Goal: Task Accomplishment & Management: Use online tool/utility

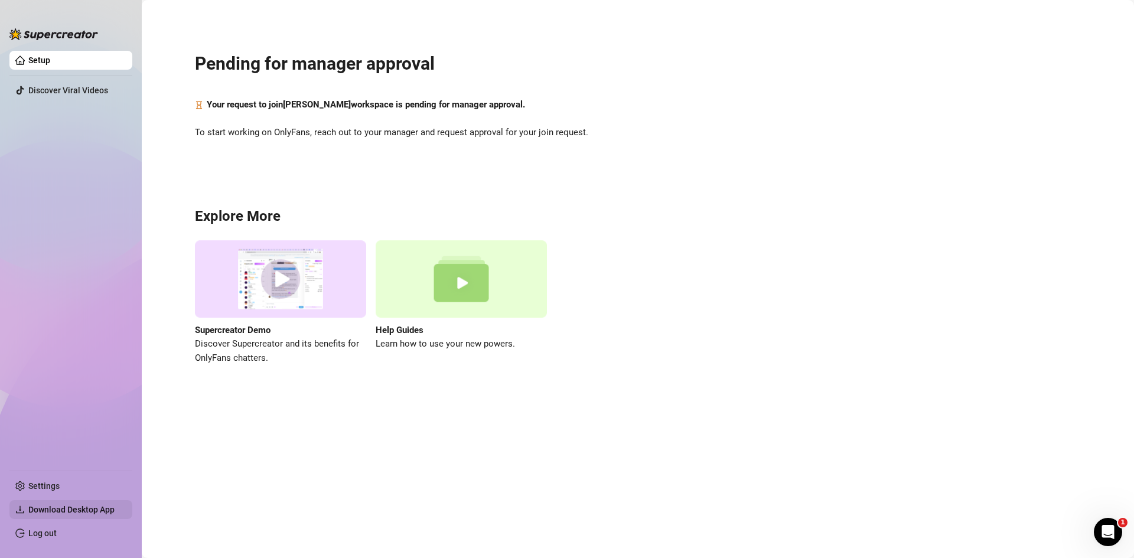
click at [77, 509] on span "Download Desktop App" at bounding box center [71, 509] width 86 height 9
click at [57, 535] on link "Log out" at bounding box center [42, 533] width 28 height 9
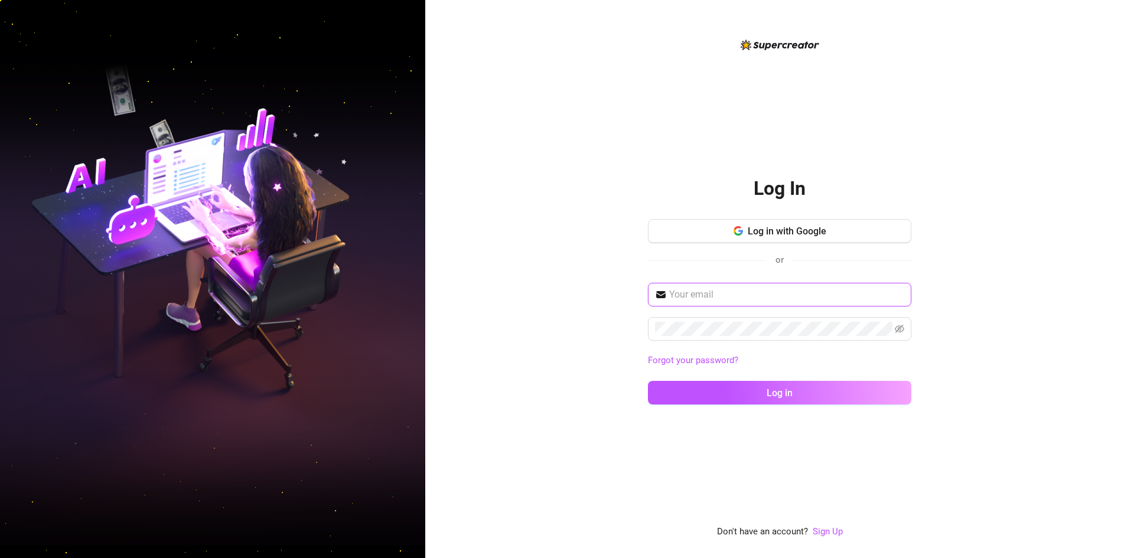
click at [733, 301] on input "text" at bounding box center [786, 295] width 235 height 14
type input "luchoprocrak@gmail.com"
click at [648, 381] on button "Log in" at bounding box center [779, 393] width 263 height 24
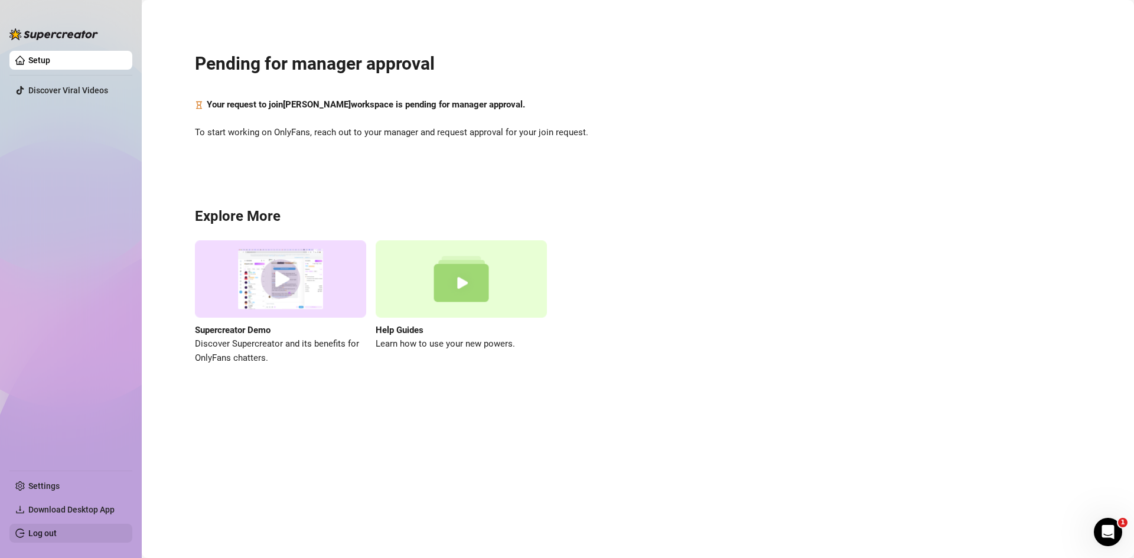
click at [57, 533] on link "Log out" at bounding box center [42, 533] width 28 height 9
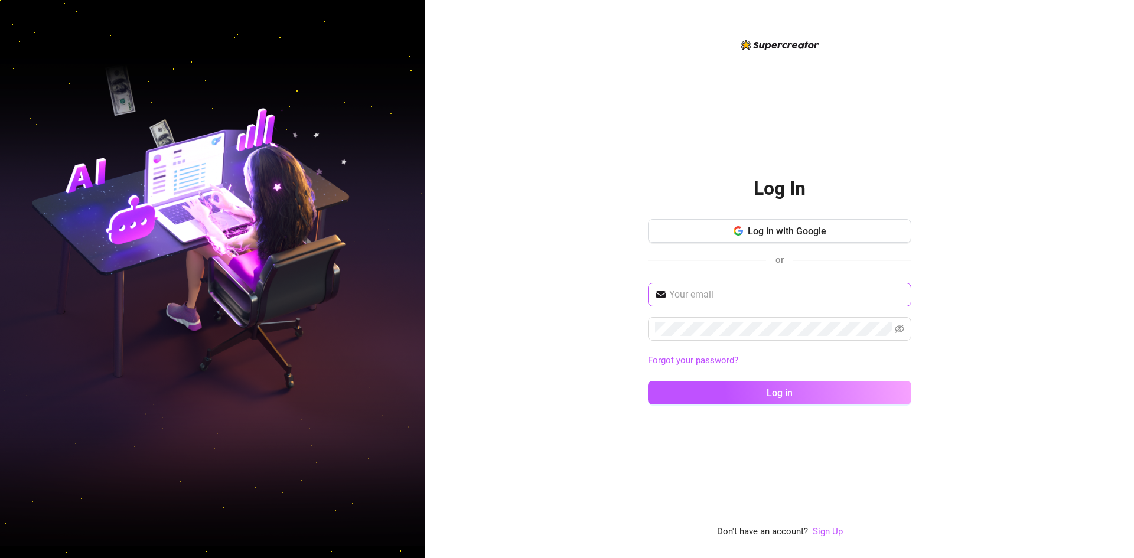
click at [723, 297] on input "text" at bounding box center [786, 295] width 235 height 14
type input "luchoprocrak@gmail.com"
click at [648, 381] on button "Log in" at bounding box center [779, 393] width 263 height 24
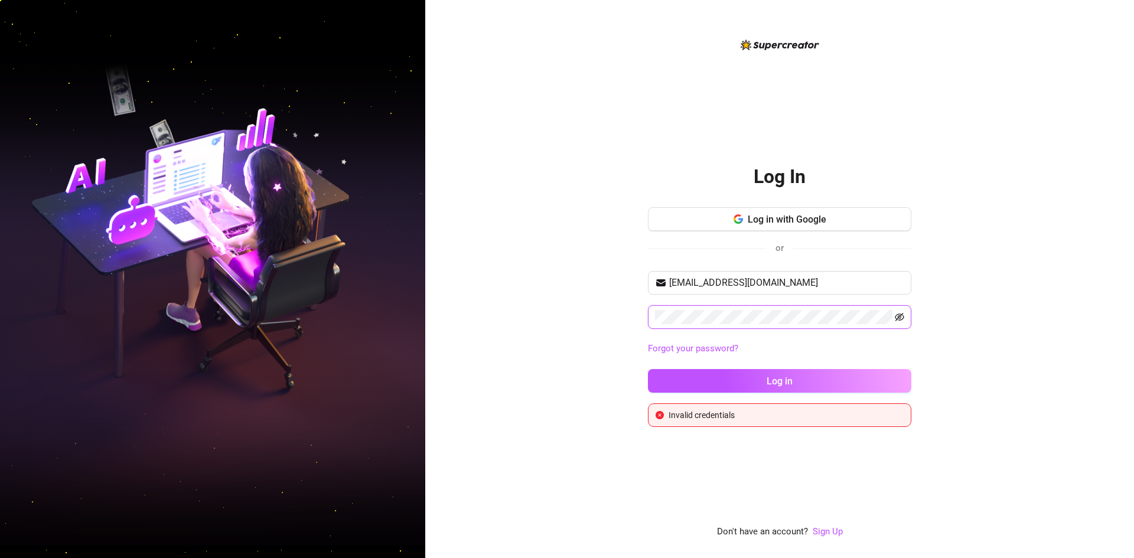
click at [901, 321] on icon "eye-invisible" at bounding box center [899, 317] width 9 height 9
click at [648, 369] on button "Log in" at bounding box center [779, 381] width 263 height 24
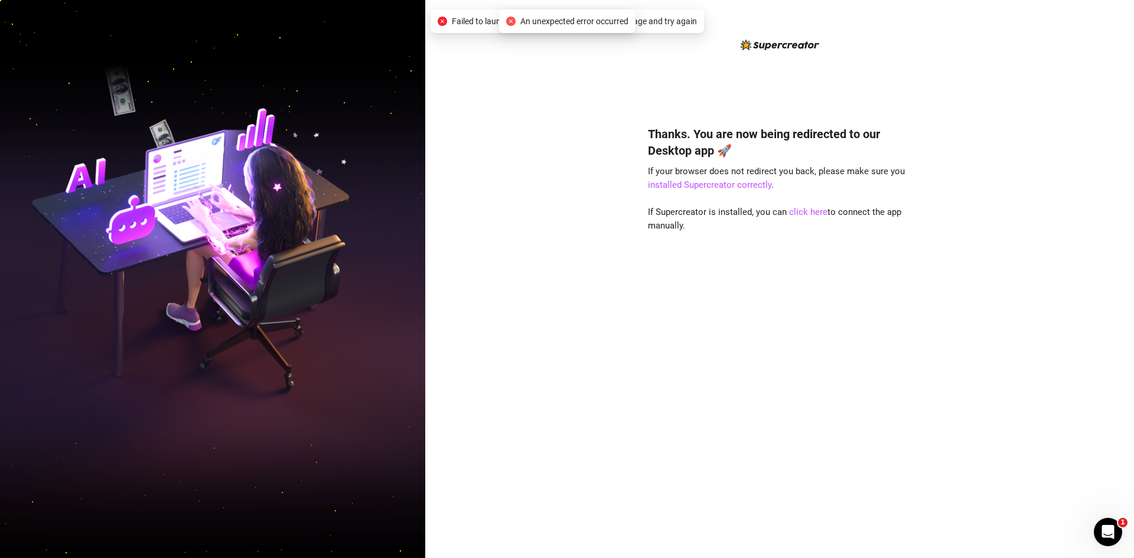
click at [585, 12] on div "An unexpected error occurred" at bounding box center [567, 21] width 136 height 24
click at [590, 23] on span "An unexpected error occurred" at bounding box center [574, 21] width 108 height 13
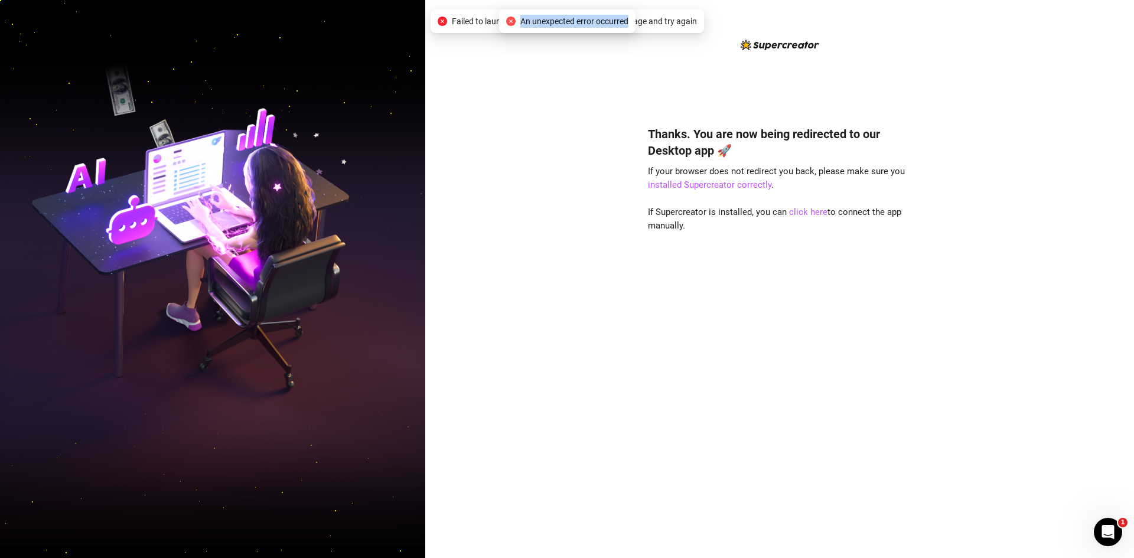
click at [590, 23] on span "An unexpected error occurred" at bounding box center [574, 21] width 108 height 13
click at [476, 22] on span "Failed to launch desktop app. Please refresh the page and try again" at bounding box center [574, 21] width 245 height 13
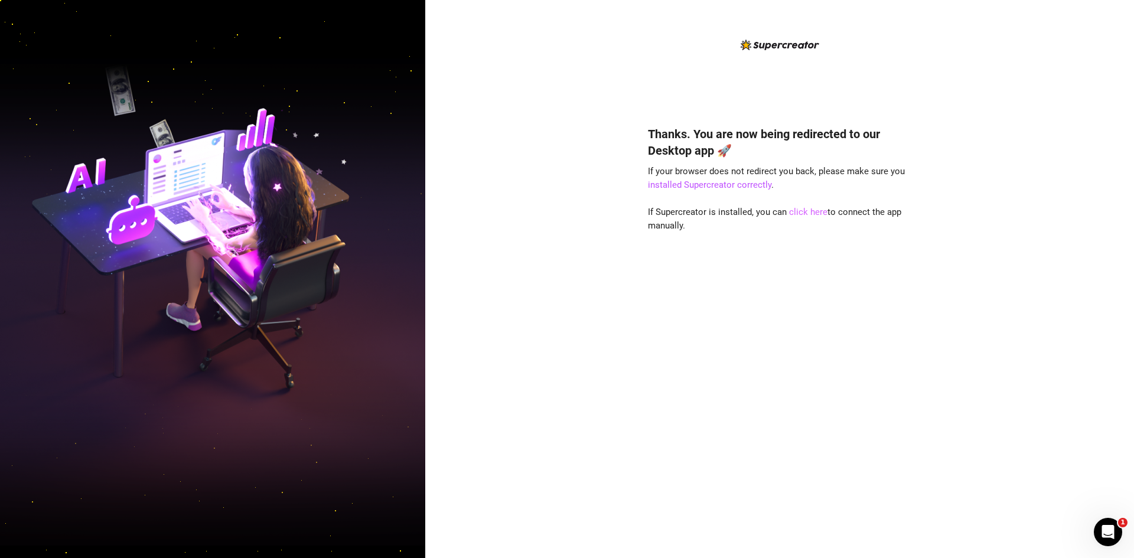
click at [808, 211] on link "click here" at bounding box center [808, 212] width 38 height 11
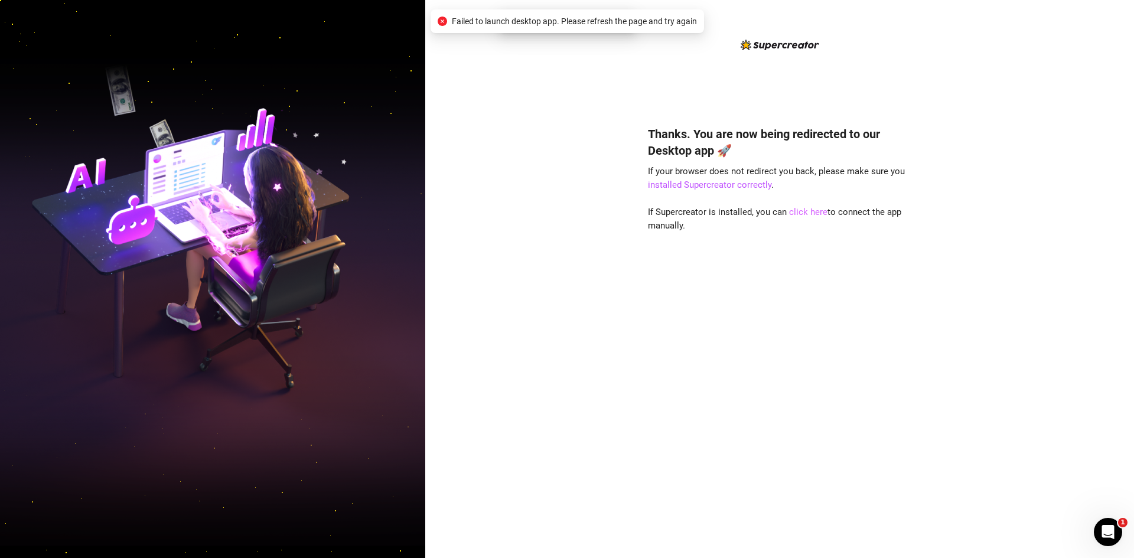
click at [808, 211] on link "click here" at bounding box center [808, 212] width 38 height 11
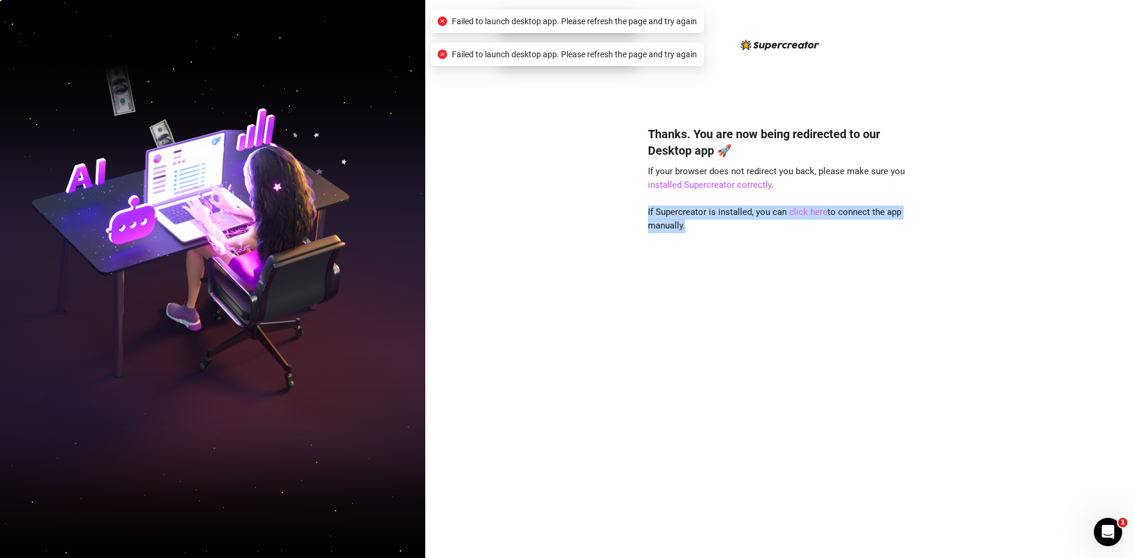
click at [808, 211] on link "click here" at bounding box center [808, 212] width 38 height 11
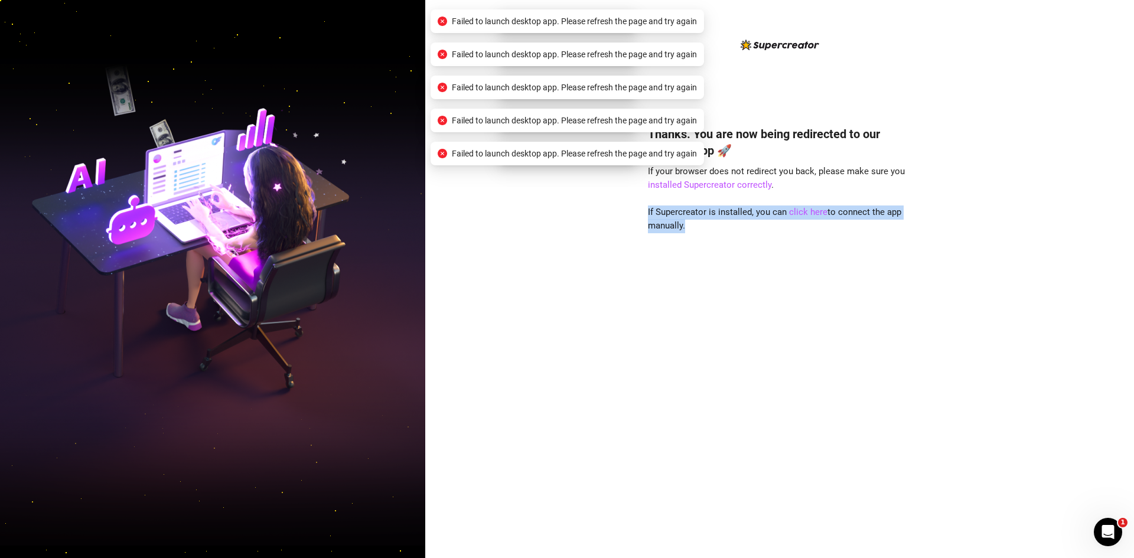
click at [805, 239] on div "Thanks. You are now being redirected to our Desktop app 🚀 If your browser does …" at bounding box center [779, 325] width 263 height 430
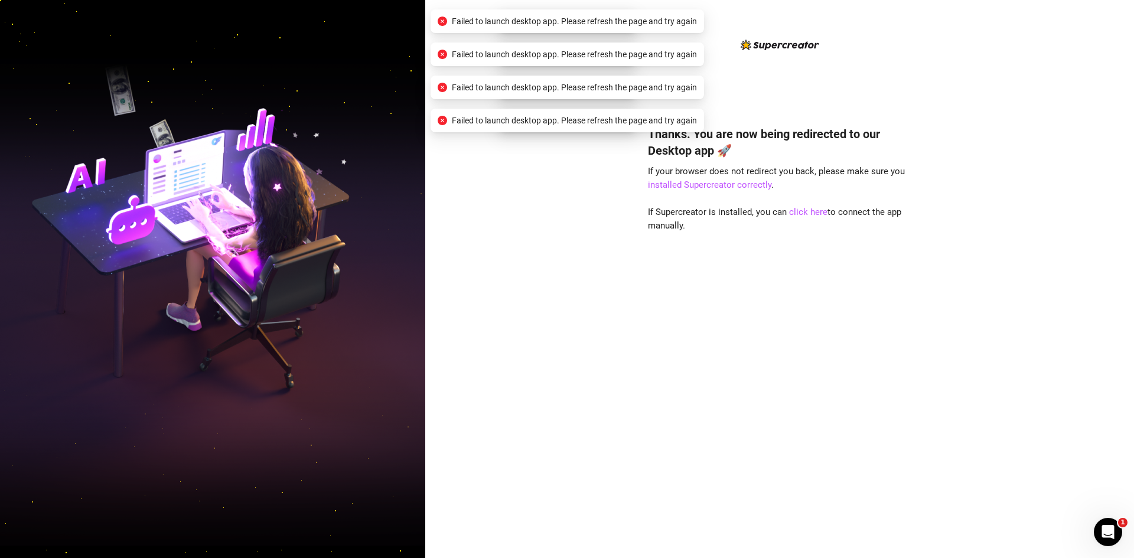
click at [830, 191] on div "Thanks. You are now being redirected to our Desktop app 🚀 If your browser does …" at bounding box center [779, 325] width 263 height 430
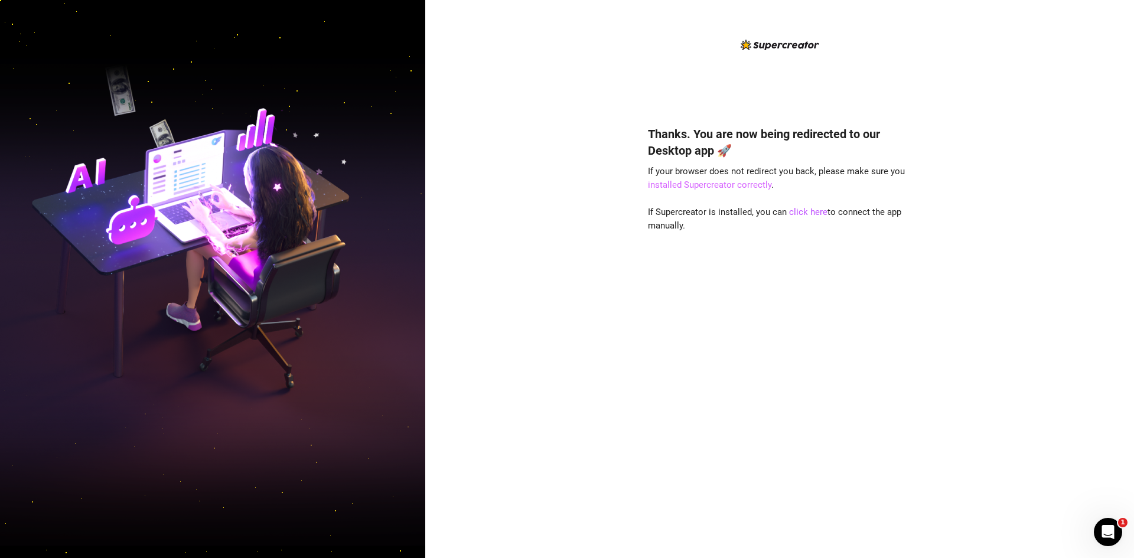
click at [753, 184] on link "installed Supercreator correctly" at bounding box center [709, 185] width 123 height 11
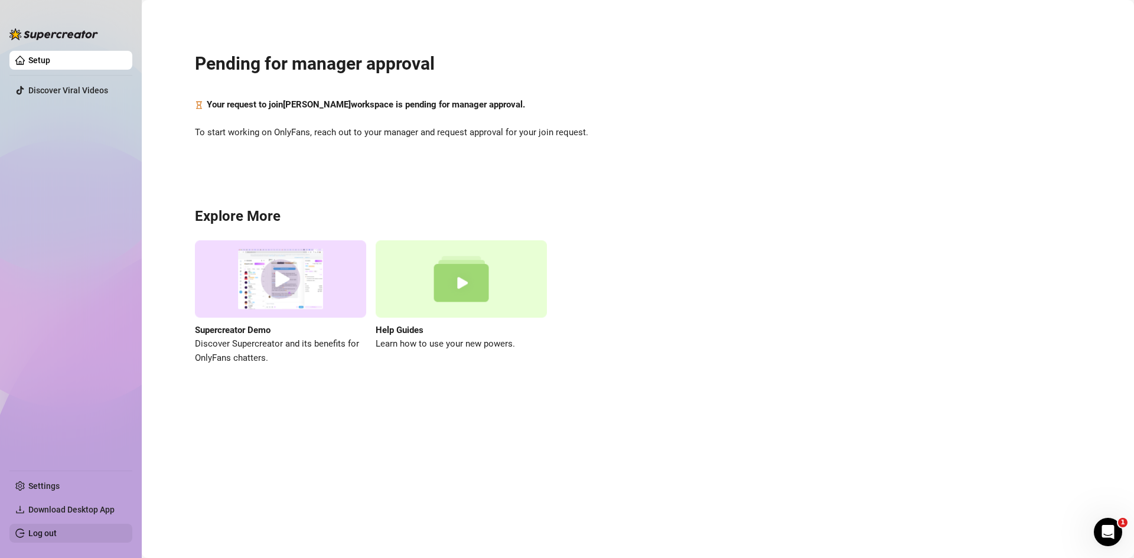
click at [57, 529] on link "Log out" at bounding box center [42, 533] width 28 height 9
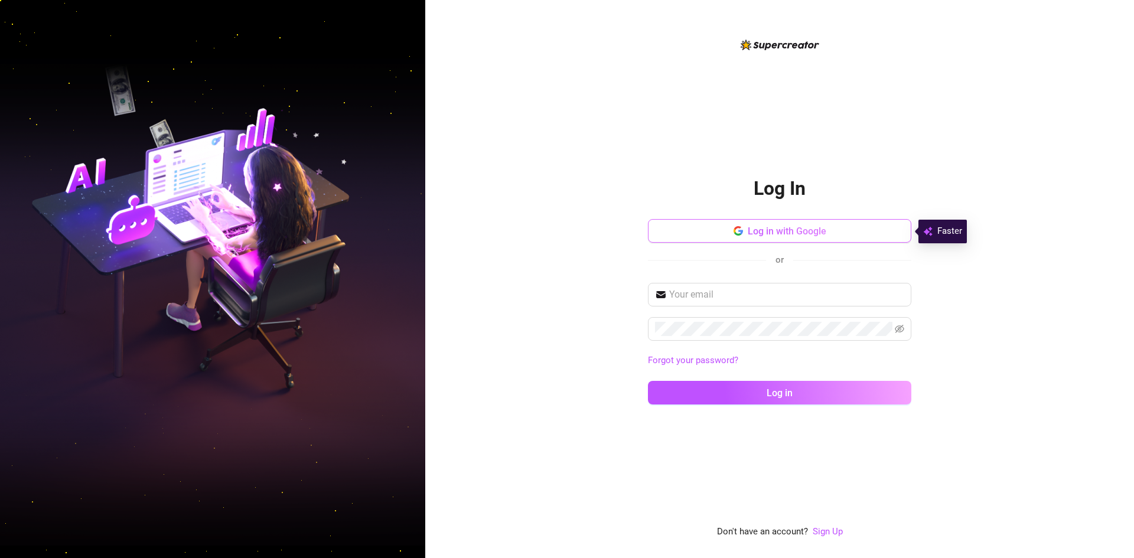
click at [728, 239] on button "Log in with Google" at bounding box center [779, 231] width 263 height 24
